Goal: Understand process/instructions: Learn how to perform a task or action

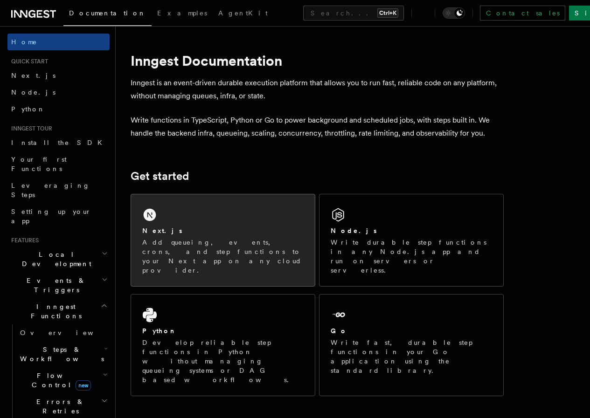
click at [198, 236] on div "Next.js" at bounding box center [222, 231] width 161 height 10
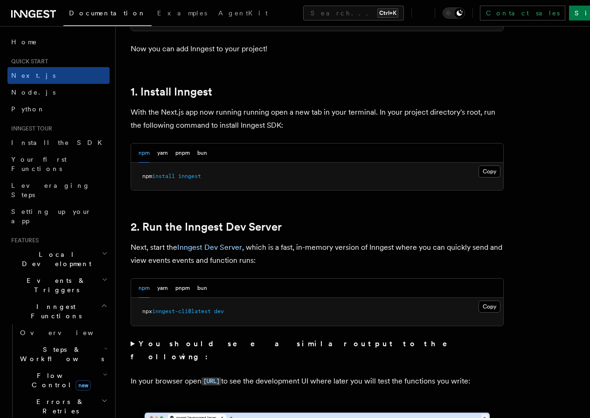
scroll to position [485, 0]
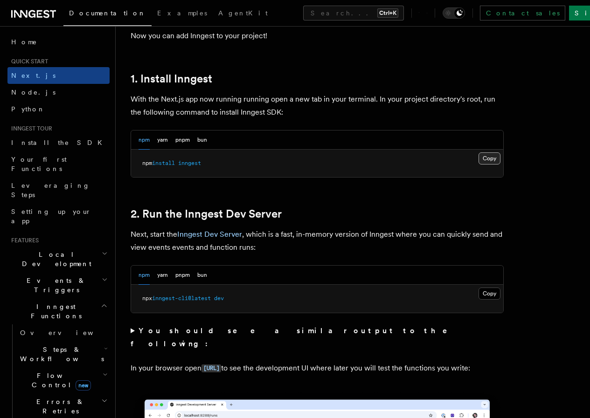
click at [478, 165] on button "Copy Copied" at bounding box center [489, 158] width 22 height 12
click at [478, 300] on button "Copy Copied" at bounding box center [489, 294] width 22 height 12
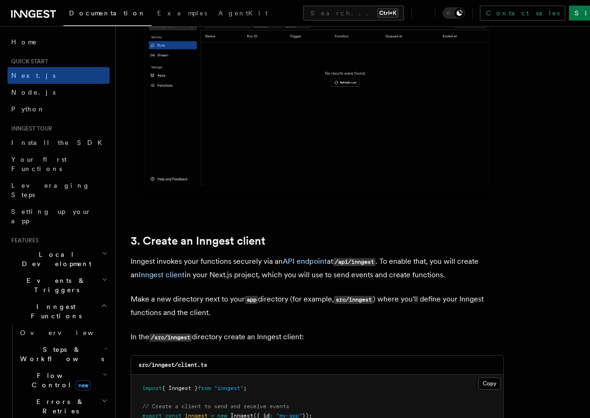
scroll to position [1091, 0]
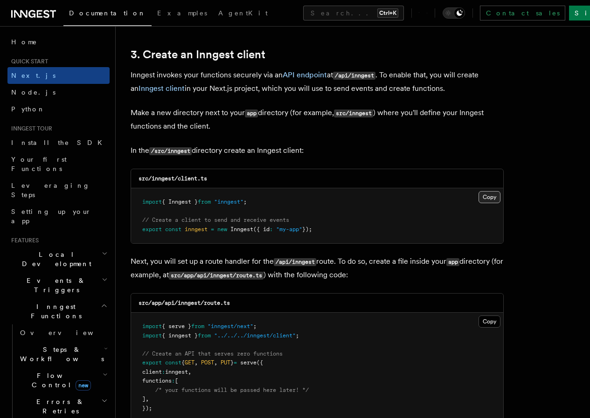
click at [478, 194] on button "Copy Copied" at bounding box center [489, 197] width 22 height 12
drag, startPoint x: 457, startPoint y: 317, endPoint x: 450, endPoint y: 304, distance: 14.4
click at [478, 316] on button "Copy Copied" at bounding box center [489, 322] width 22 height 12
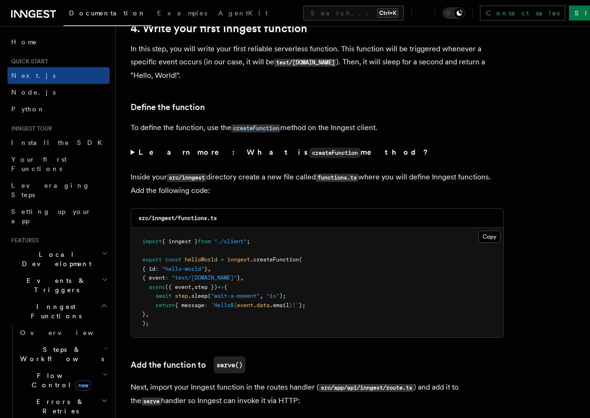
scroll to position [1557, 0]
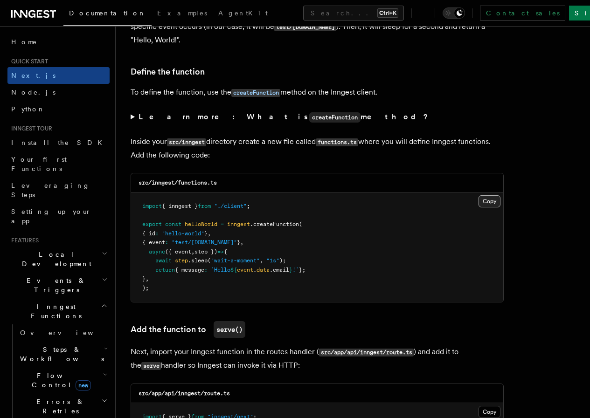
click at [478, 196] on button "Copy Copied" at bounding box center [489, 201] width 22 height 12
click at [478, 195] on button "Copy Copied" at bounding box center [489, 201] width 22 height 12
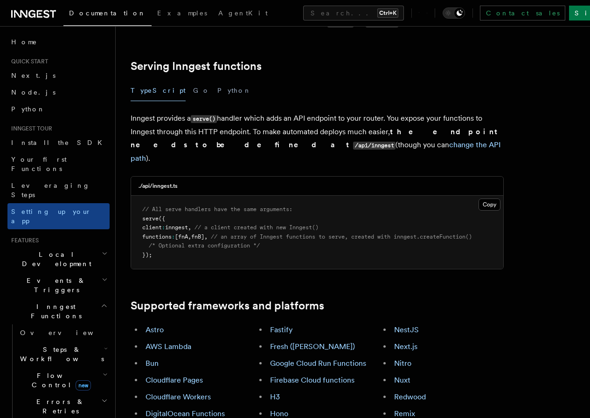
scroll to position [373, 0]
